Goal: Transaction & Acquisition: Purchase product/service

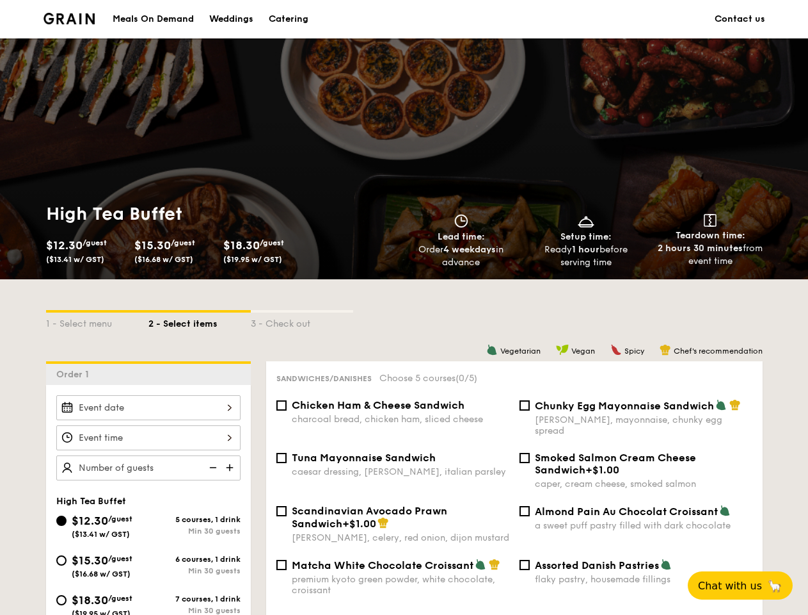
click at [404, 307] on div "1 - Select menu 2 - Select items 3 - Check out" at bounding box center [404, 320] width 717 height 82
click at [97, 320] on div "1 - Select menu" at bounding box center [97, 321] width 102 height 18
click at [200, 320] on div "2 - Select items" at bounding box center [200, 321] width 102 height 18
click at [302, 320] on div "3 - Check out" at bounding box center [302, 321] width 102 height 18
click at [149, 373] on div "Order 1" at bounding box center [148, 373] width 205 height 24
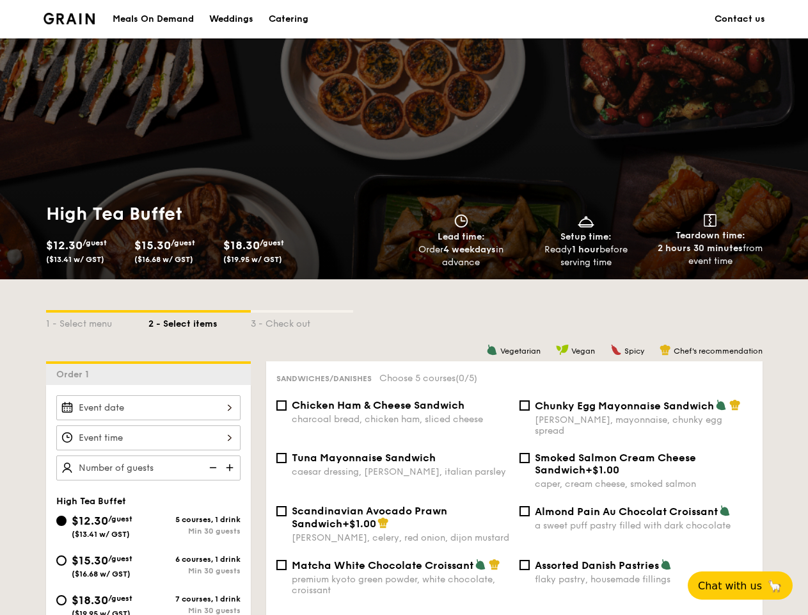
click at [149, 407] on div at bounding box center [148, 407] width 184 height 25
click at [149, 437] on div at bounding box center [404, 307] width 808 height 615
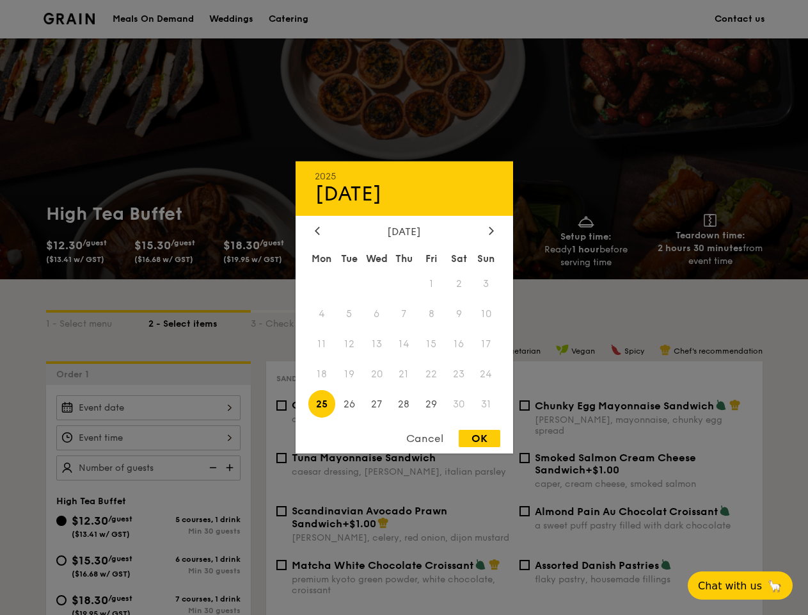
click at [231, 467] on div at bounding box center [404, 307] width 808 height 615
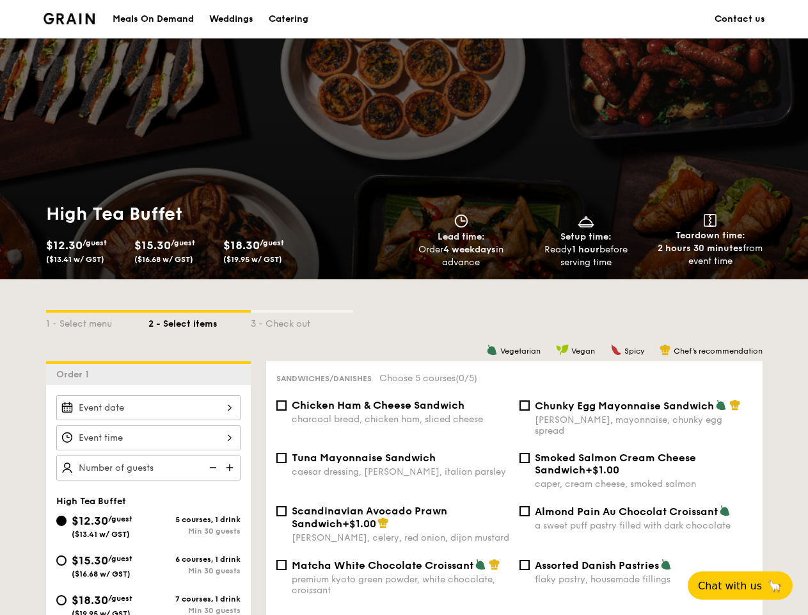
click at [212, 467] on div at bounding box center [404, 307] width 808 height 615
click at [748, 585] on span "Chat with us" at bounding box center [730, 585] width 64 height 12
